Goal: Transaction & Acquisition: Book appointment/travel/reservation

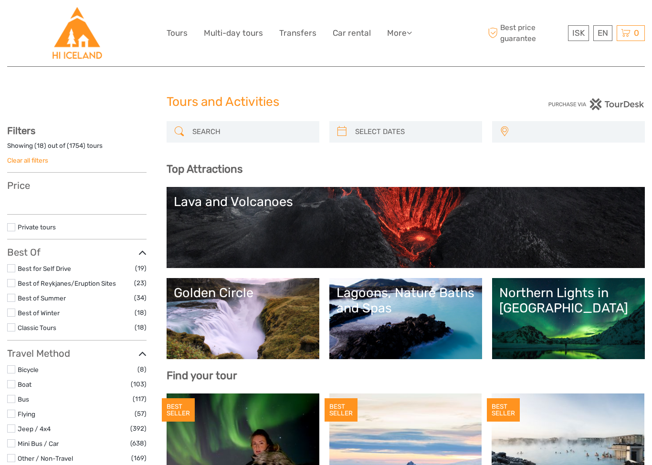
select select
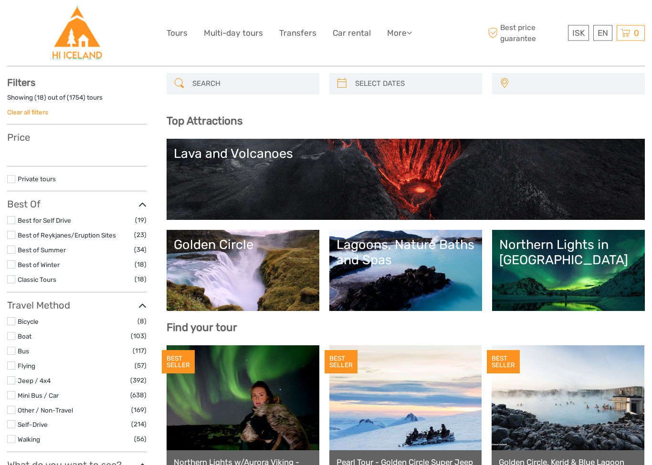
select select
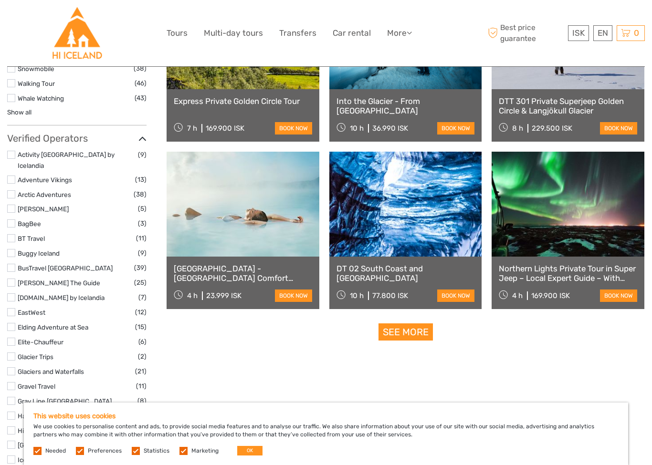
scroll to position [1090, 0]
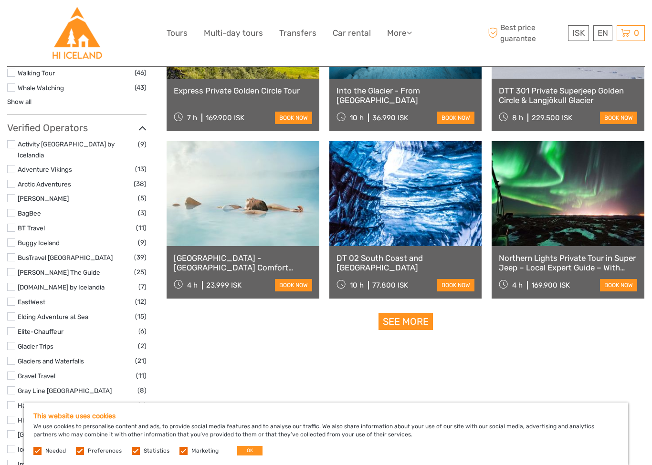
click at [232, 208] on link at bounding box center [243, 193] width 153 height 105
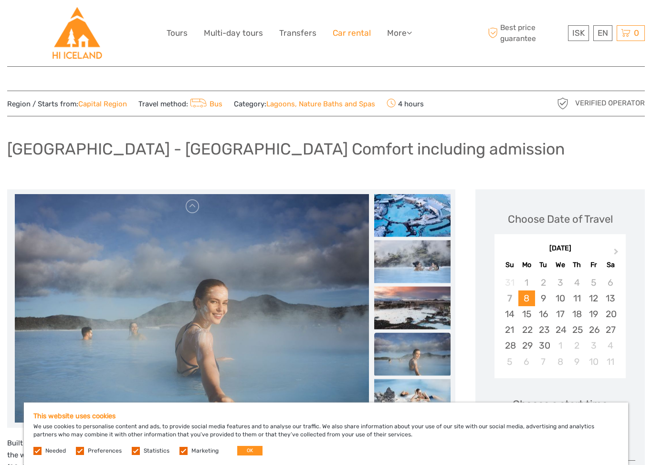
click at [351, 31] on link "Car rental" at bounding box center [352, 33] width 38 height 14
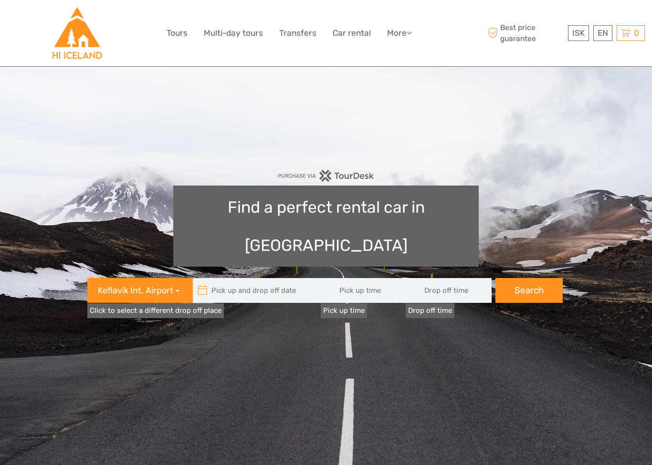
type input "08:00"
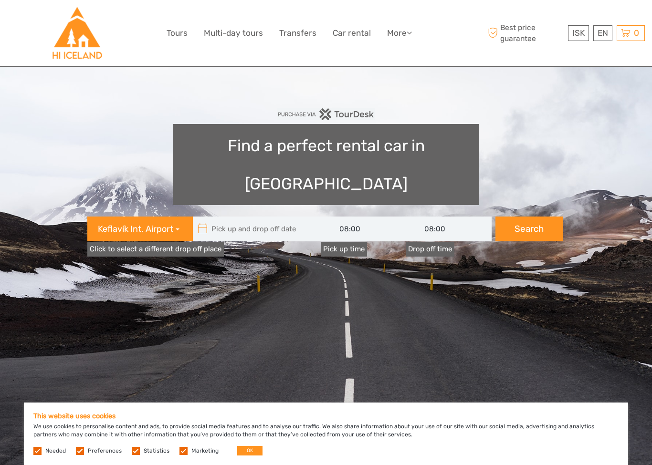
click at [253, 149] on h1 "Find a perfect rental car in Iceland" at bounding box center [325, 164] width 305 height 81
click at [149, 223] on span "Keflavík Int. Airport" at bounding box center [135, 229] width 75 height 12
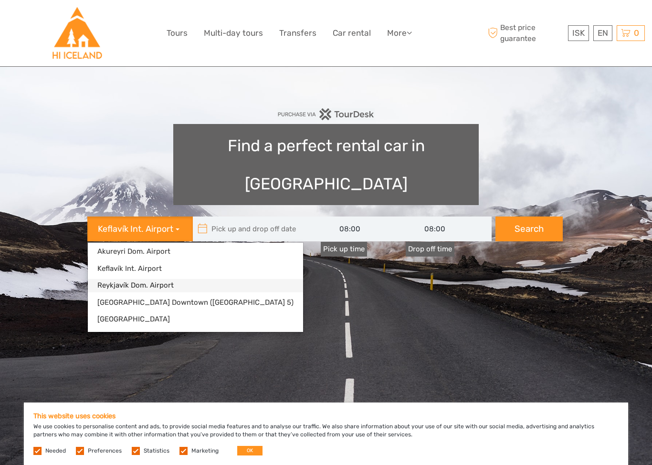
click at [153, 279] on link "Reykjavík Dom. Airport" at bounding box center [195, 285] width 215 height 13
type input "09/09/2025"
type input "10/09/2025"
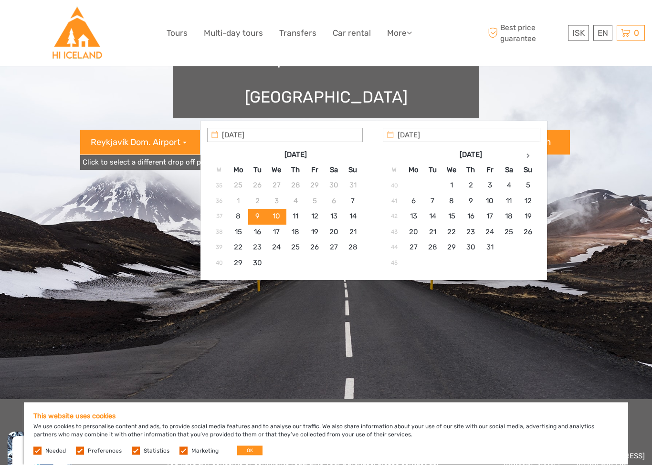
scroll to position [148, 0]
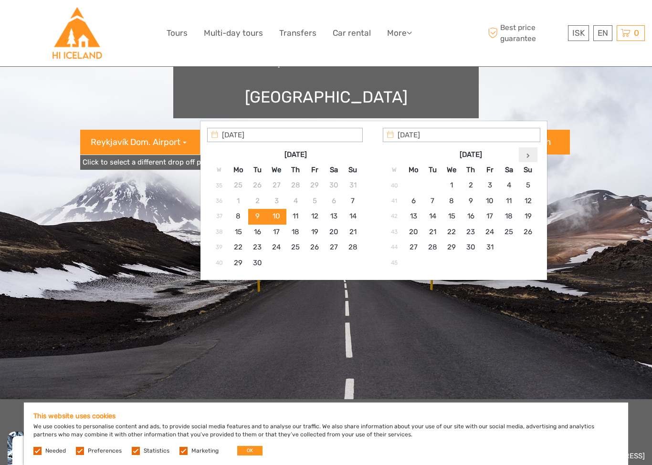
click at [531, 154] on th at bounding box center [527, 154] width 19 height 15
type input "23/11/2025"
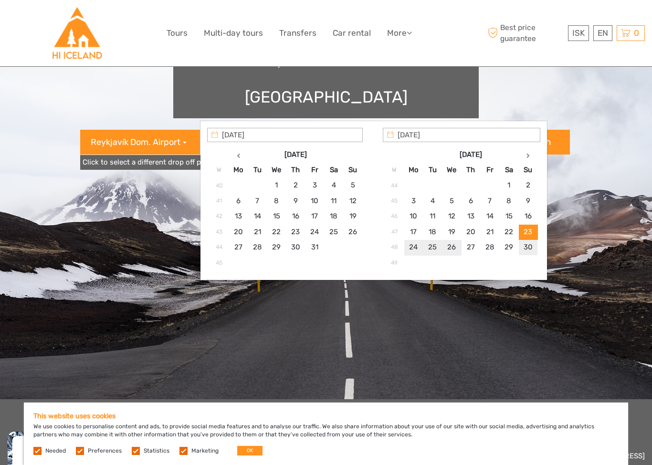
type input "30/11/2025"
type input "23/11/2025 - 30/11/2025"
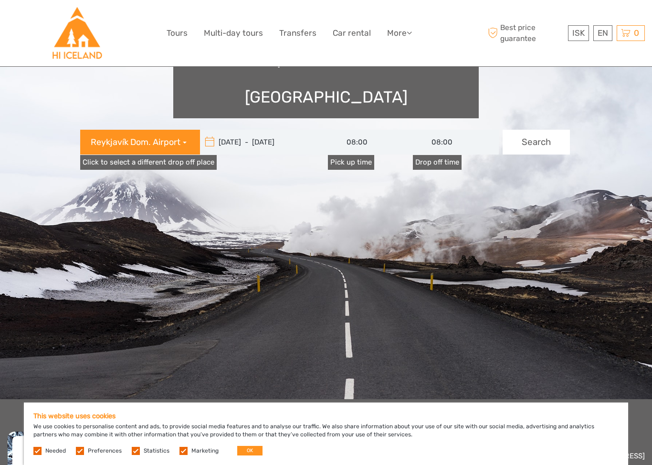
click at [532, 130] on button "Search" at bounding box center [535, 142] width 67 height 25
type input "23/11/2025 - 30/11/2025"
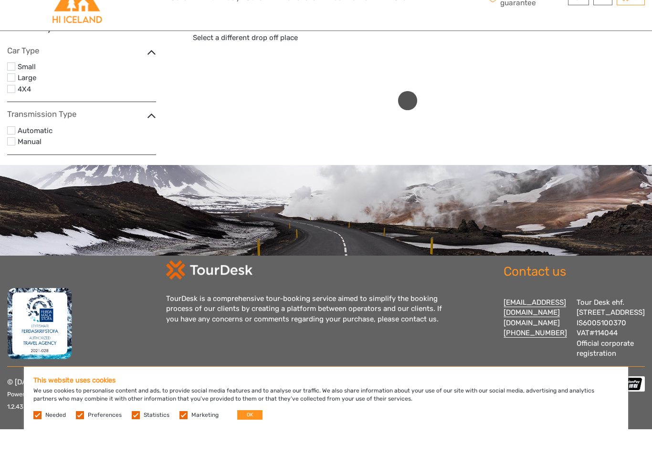
scroll to position [80, 0]
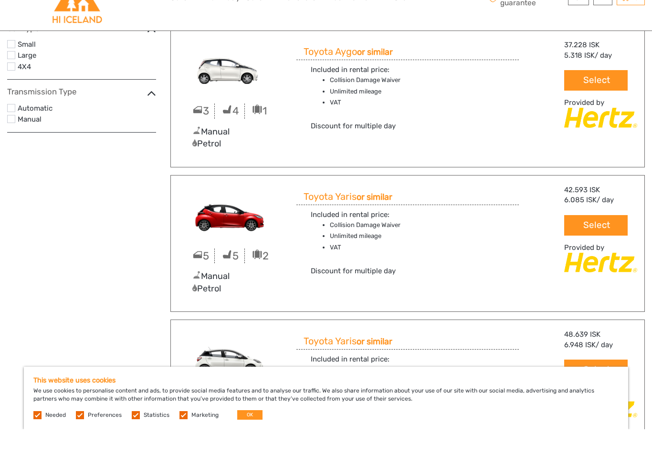
click at [10, 98] on label at bounding box center [11, 102] width 8 height 8
click at [0, 0] on input "checkbox" at bounding box center [0, 0] width 0 height 0
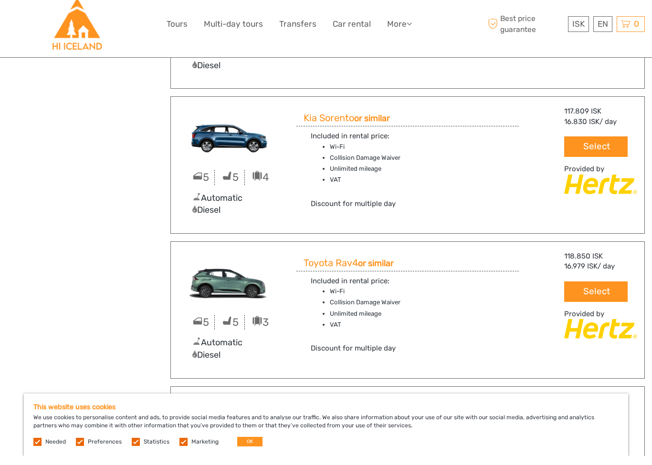
scroll to position [752, 0]
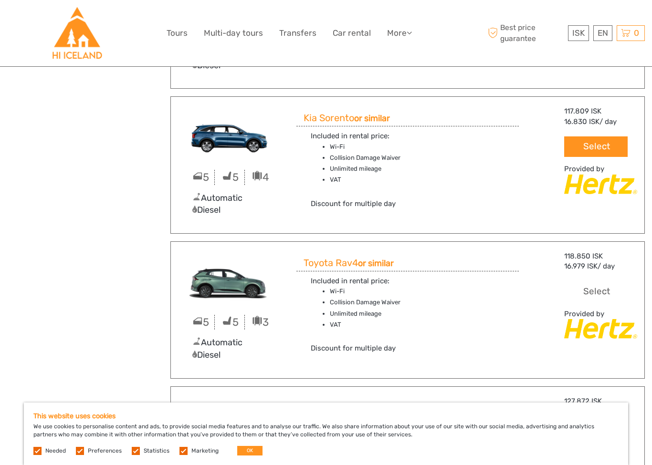
click at [598, 290] on button "Select" at bounding box center [595, 292] width 63 height 21
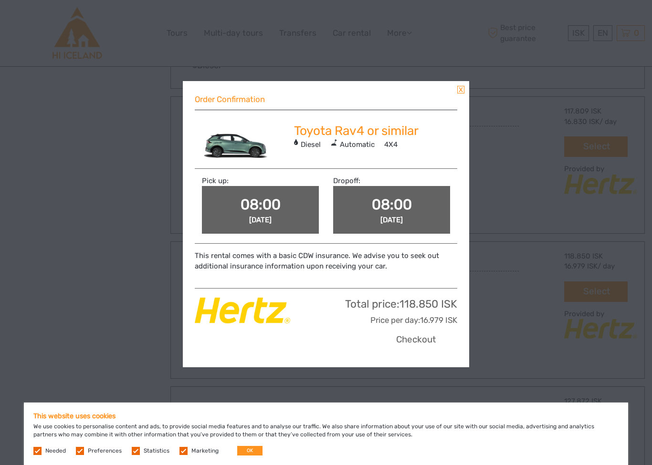
click at [407, 343] on button "Checkout" at bounding box center [416, 340] width 78 height 21
